Goal: Task Accomplishment & Management: Manage account settings

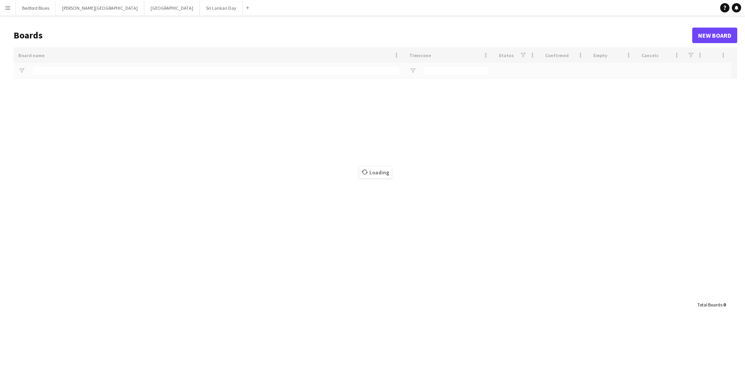
type input "****"
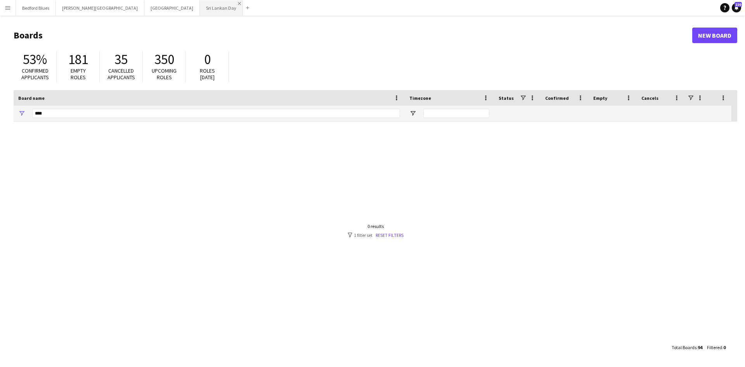
click at [238, 2] on app-icon "Close" at bounding box center [239, 3] width 3 height 3
click at [144, 5] on button "[GEOGRAPHIC_DATA] Close" at bounding box center [171, 7] width 55 height 15
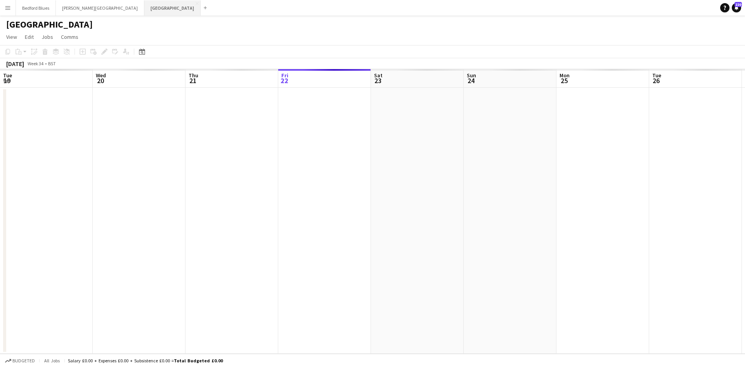
scroll to position [0, 185]
click at [196, 3] on app-icon "Close" at bounding box center [197, 3] width 3 height 3
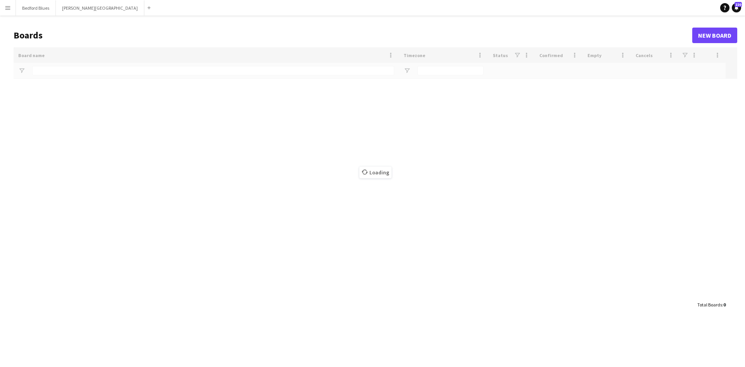
type input "****"
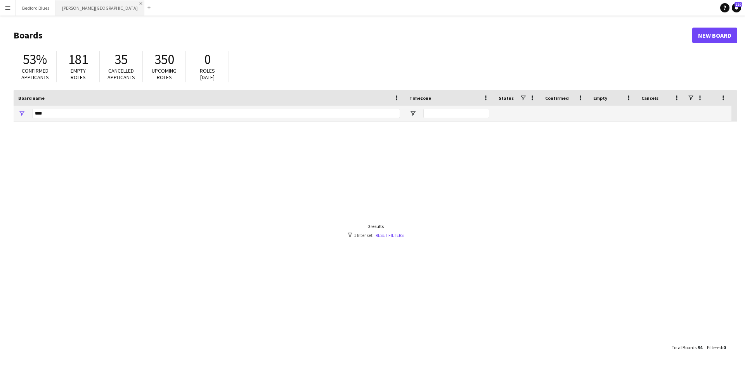
click at [139, 3] on app-icon "Close" at bounding box center [140, 3] width 3 height 3
click at [52, 3] on app-icon "Close" at bounding box center [52, 3] width 3 height 3
click at [8, 10] on app-icon "Menu" at bounding box center [8, 8] width 6 height 6
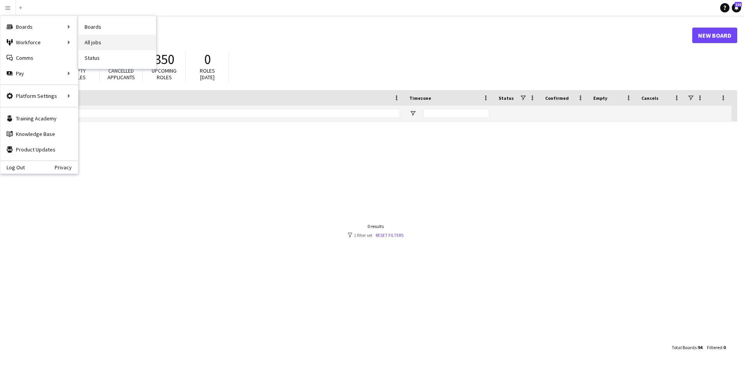
click at [87, 42] on link "All jobs" at bounding box center [117, 43] width 78 height 16
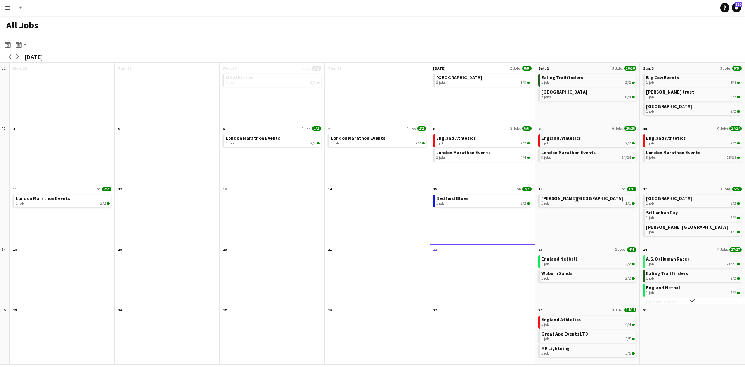
click at [450, 281] on div at bounding box center [482, 278] width 105 height 50
click at [19, 57] on app-icon "arrow-right" at bounding box center [18, 56] width 5 height 5
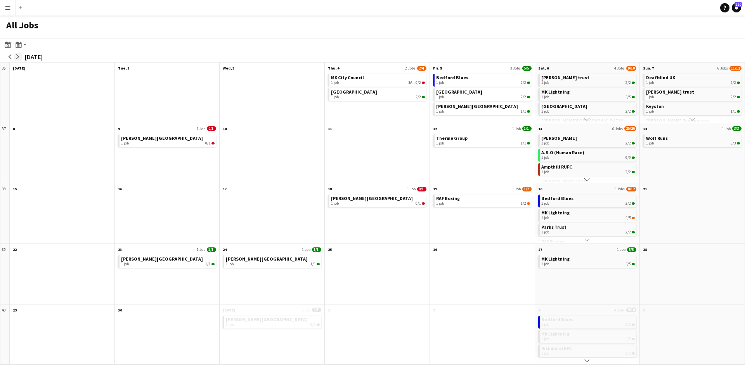
click at [19, 57] on app-icon "arrow-right" at bounding box center [18, 56] width 5 height 5
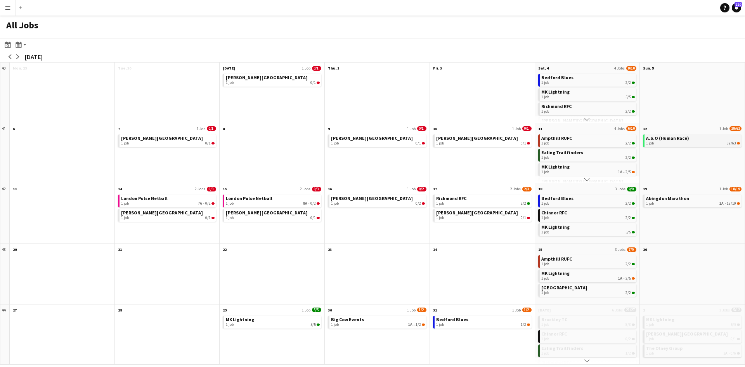
click at [669, 143] on div "1 job 39/63" at bounding box center [693, 143] width 94 height 5
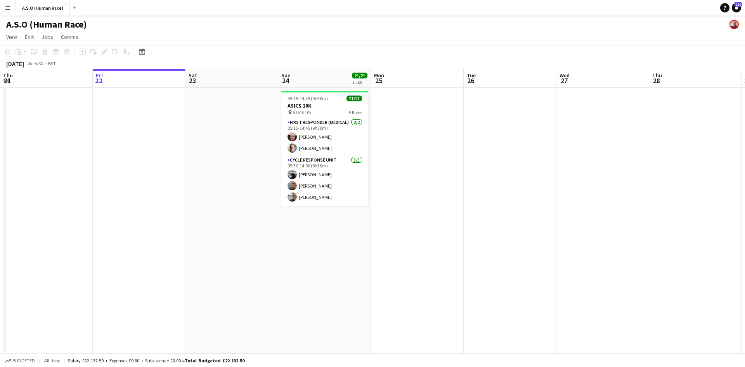
click at [8, 7] on app-icon "Menu" at bounding box center [8, 8] width 6 height 6
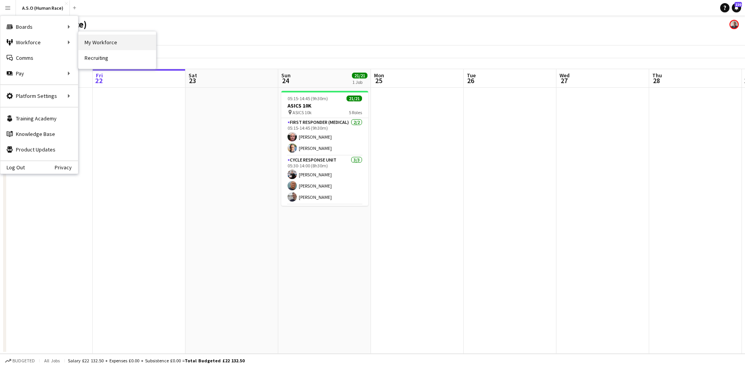
click at [87, 42] on link "My Workforce" at bounding box center [117, 43] width 78 height 16
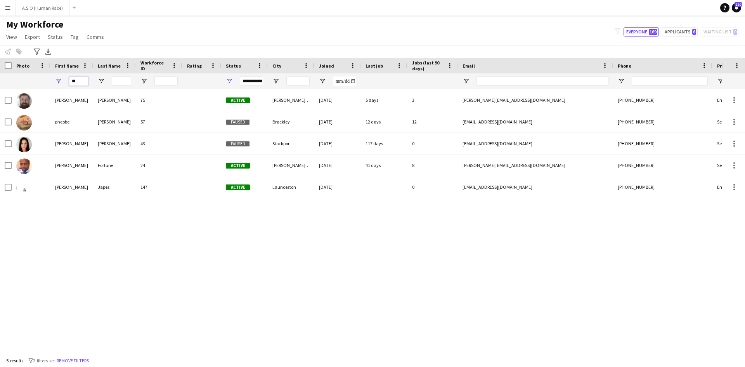
click at [64, 80] on div "**" at bounding box center [71, 81] width 43 height 16
